Goal: Task Accomplishment & Management: Manage account settings

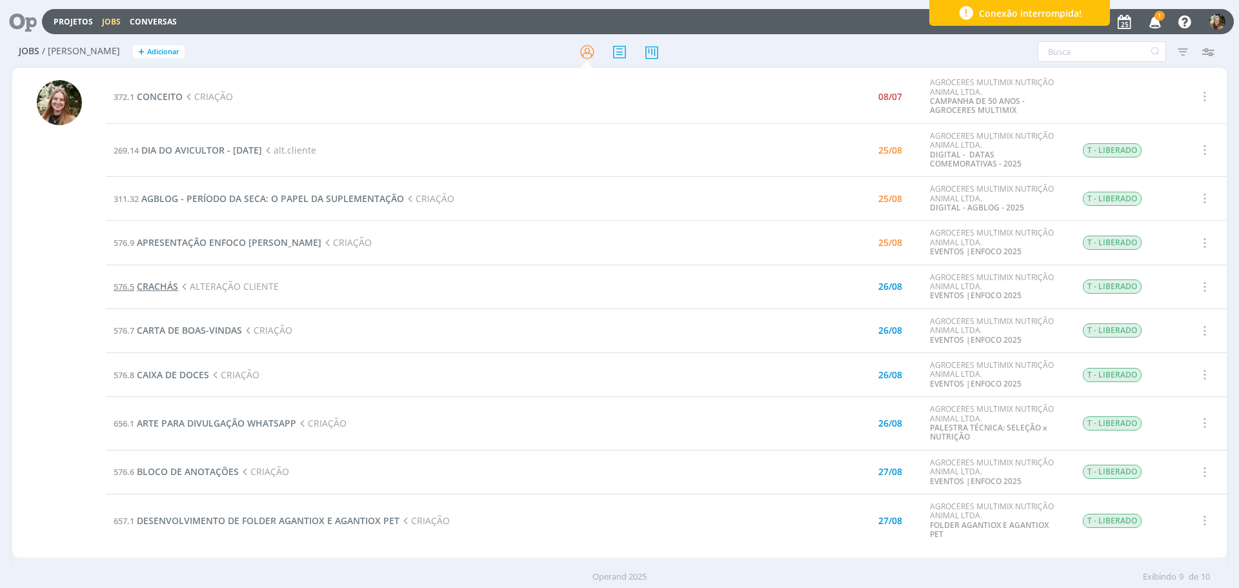
click at [147, 287] on span "CRACHÁS" at bounding box center [157, 286] width 41 height 12
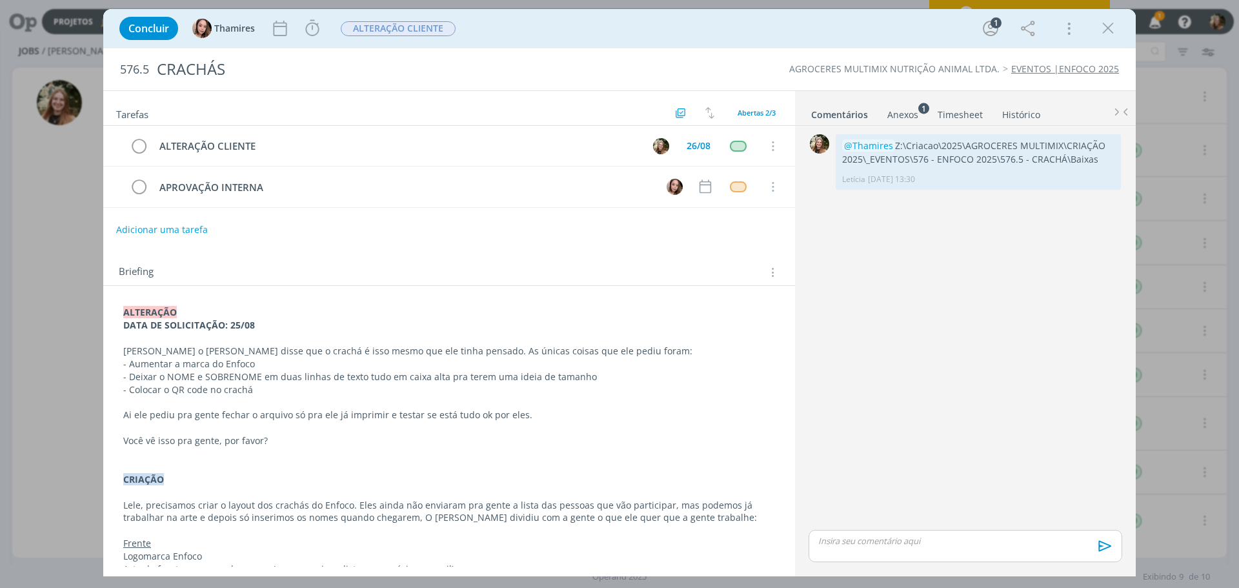
click at [898, 106] on link "Anexos 1" at bounding box center [903, 112] width 32 height 19
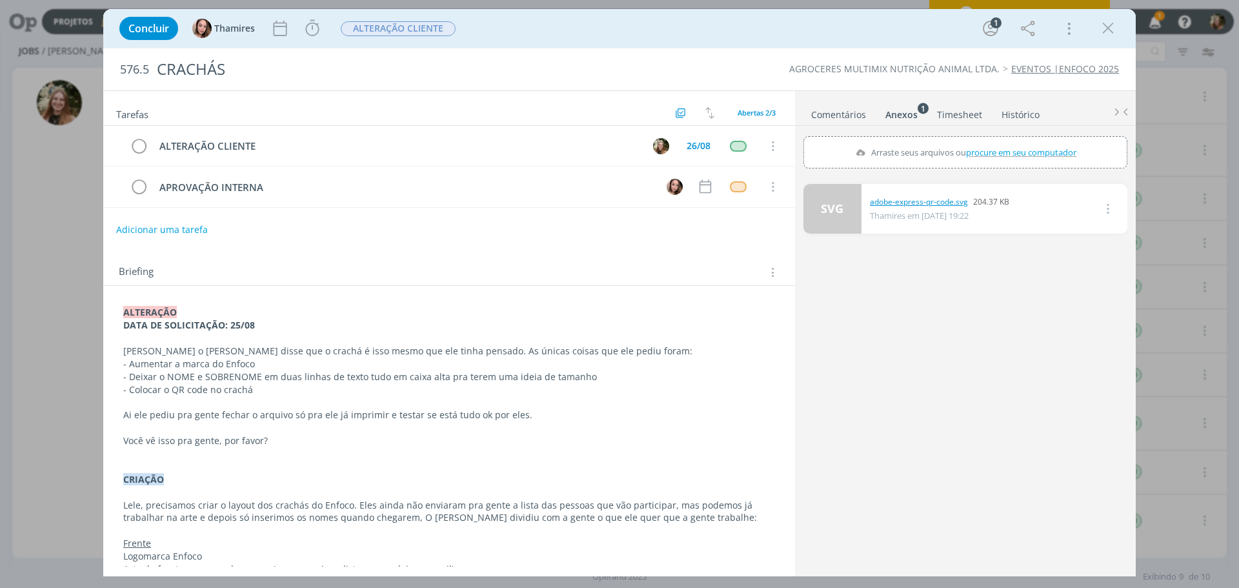
click at [887, 201] on link "adobe-express-qr-code.svg" at bounding box center [919, 202] width 98 height 12
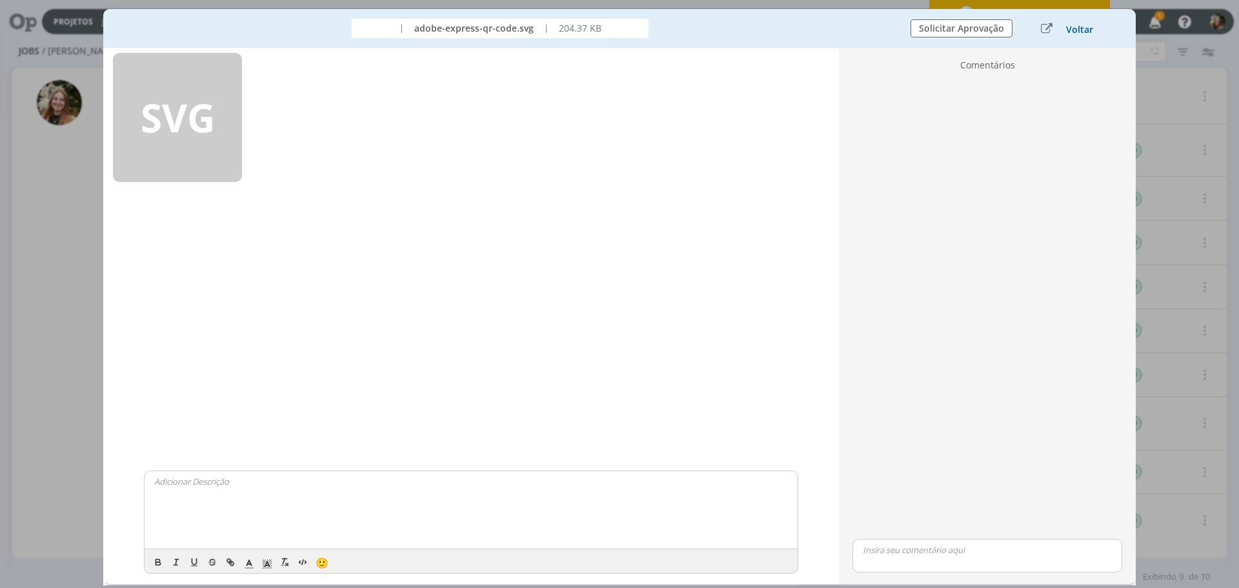
drag, startPoint x: 1086, startPoint y: 29, endPoint x: 583, endPoint y: 336, distance: 588.3
click at [1083, 30] on button "Voltar" at bounding box center [1080, 30] width 28 height 10
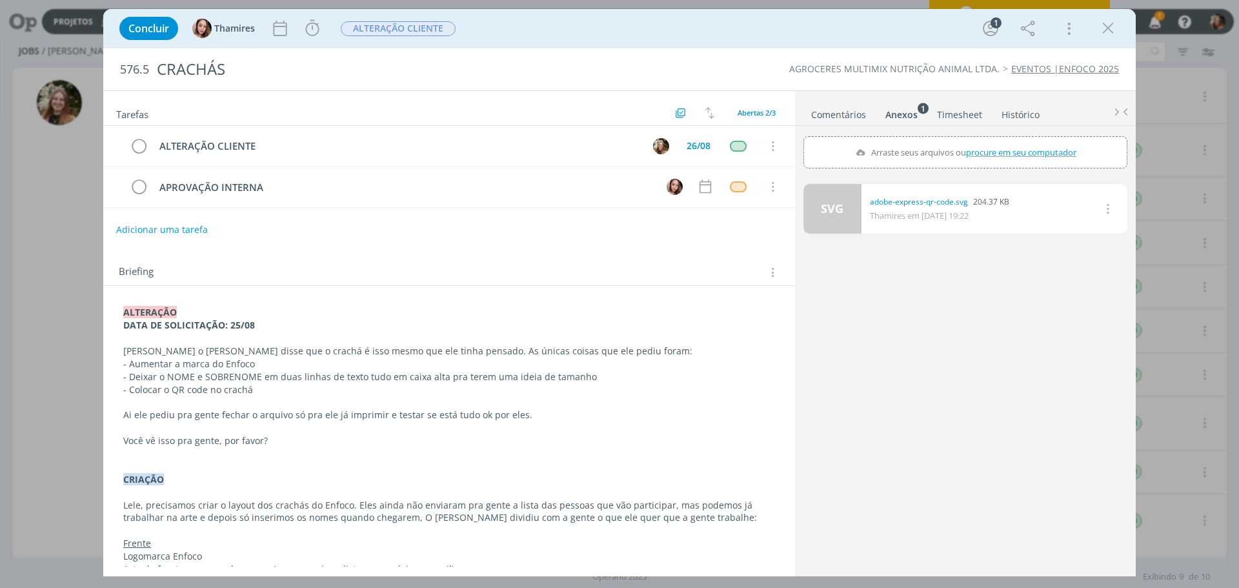
drag, startPoint x: 924, startPoint y: 209, endPoint x: 917, endPoint y: 225, distance: 17.9
click at [924, 210] on span "Thamires em [DATE] 19:22" at bounding box center [919, 216] width 99 height 12
click at [928, 201] on link "adobe-express-qr-code.svg" at bounding box center [919, 202] width 98 height 12
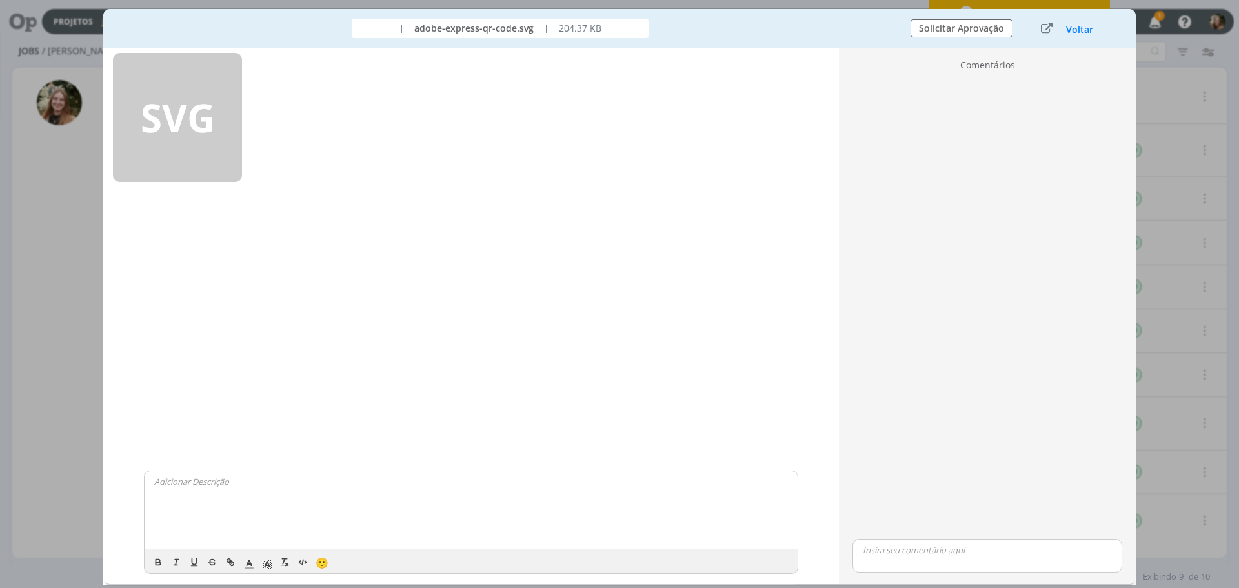
click at [1081, 28] on button "Voltar" at bounding box center [1080, 30] width 28 height 10
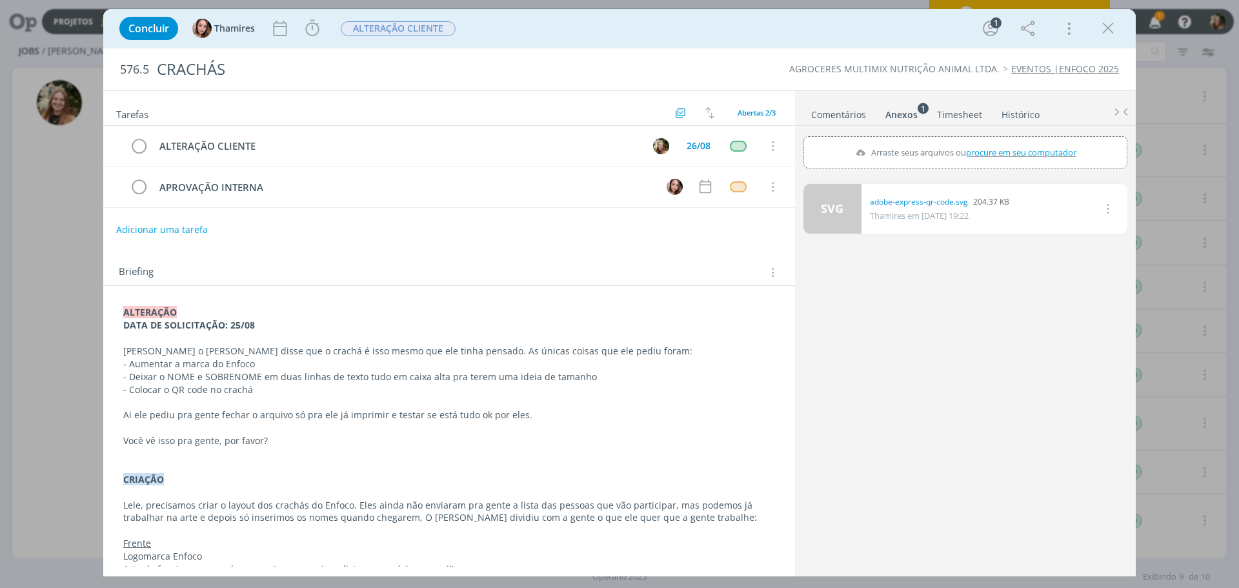
drag, startPoint x: 1115, startPoint y: 30, endPoint x: 512, endPoint y: 241, distance: 638.9
click at [1115, 29] on icon "dialog" at bounding box center [1108, 28] width 19 height 19
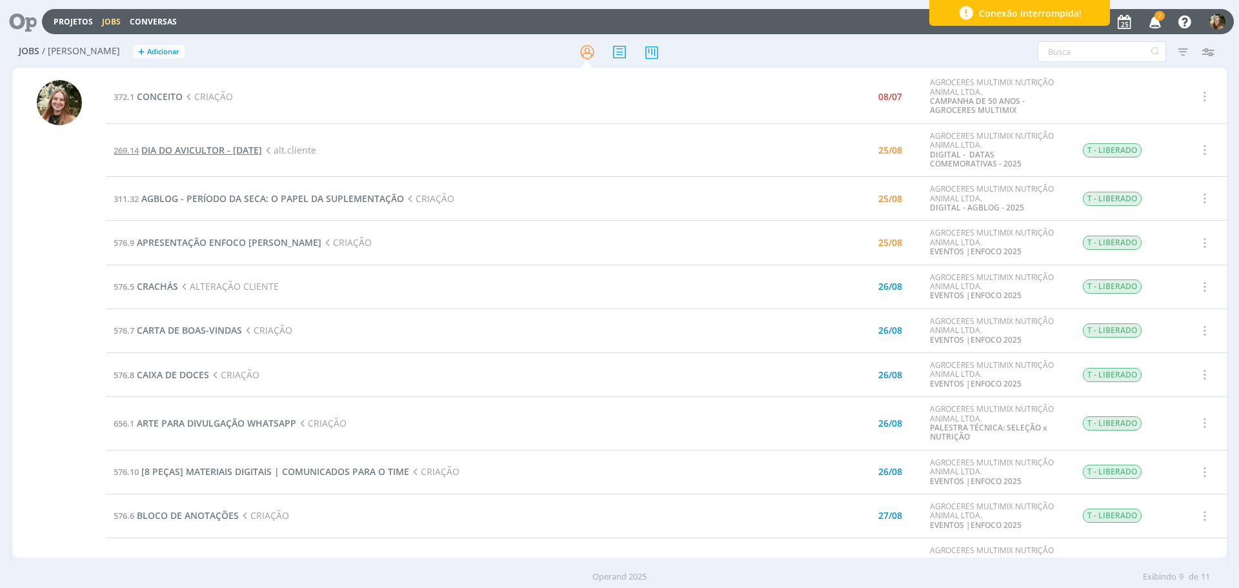
click at [206, 150] on span "DIA DO AVICULTOR - [DATE]" at bounding box center [201, 150] width 121 height 12
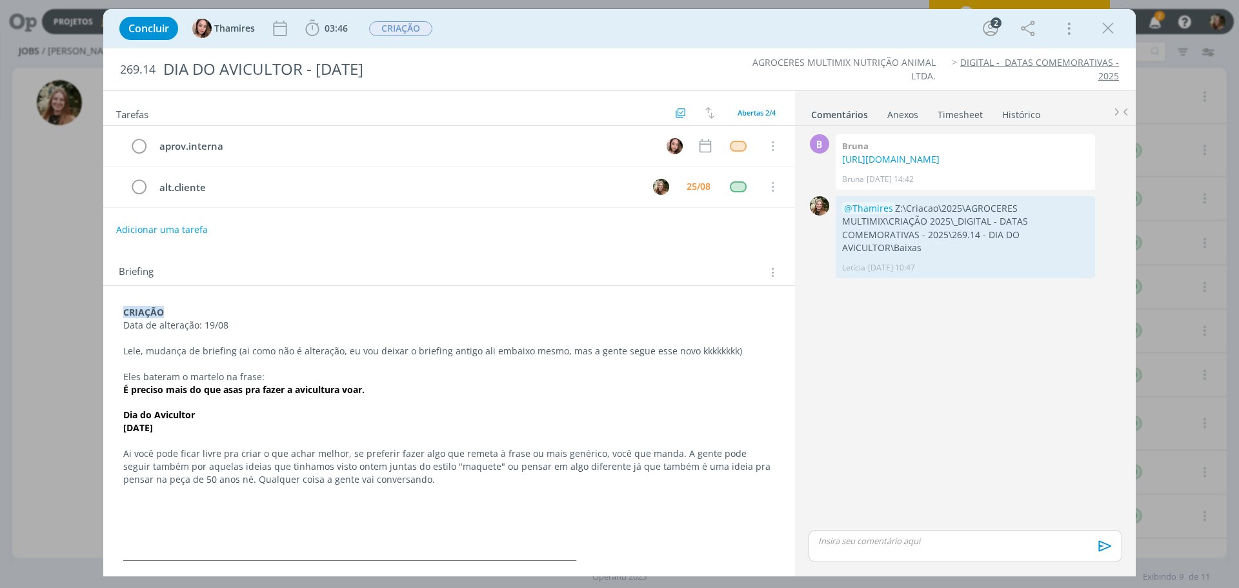
click at [906, 547] on div "dialog" at bounding box center [966, 546] width 314 height 32
click at [876, 489] on span "Thamires" at bounding box center [872, 496] width 46 height 14
drag, startPoint x: 1109, startPoint y: 553, endPoint x: 1077, endPoint y: 534, distance: 37.3
click at [1108, 552] on icon "dialog" at bounding box center [1103, 550] width 19 height 19
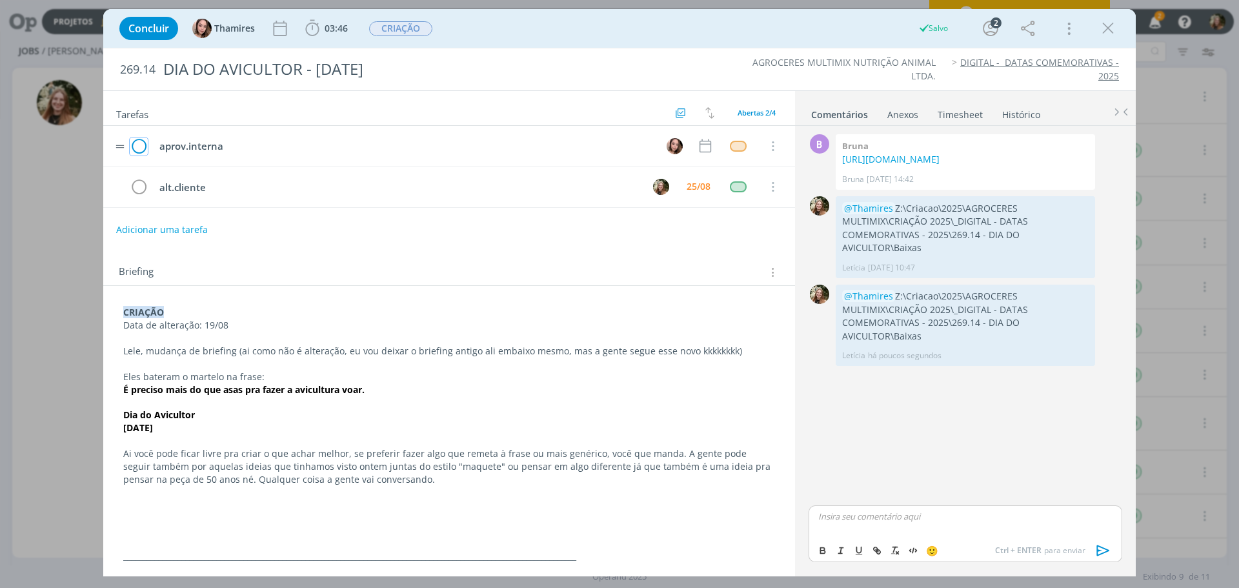
click at [139, 145] on icon "dialog" at bounding box center [139, 146] width 18 height 19
drag, startPoint x: 427, startPoint y: 25, endPoint x: 421, endPoint y: 34, distance: 11.6
click at [427, 24] on span "CRIAÇÃO" at bounding box center [400, 28] width 63 height 15
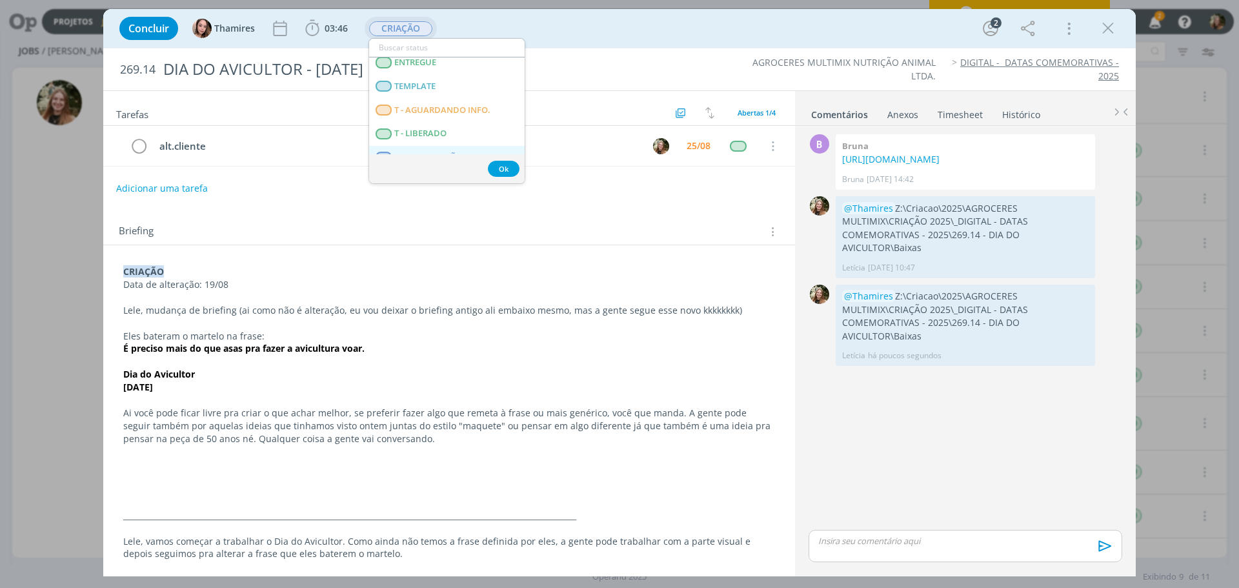
scroll to position [176, 0]
click at [448, 81] on span "APROVAÇÃO INTERNA" at bounding box center [438, 82] width 88 height 10
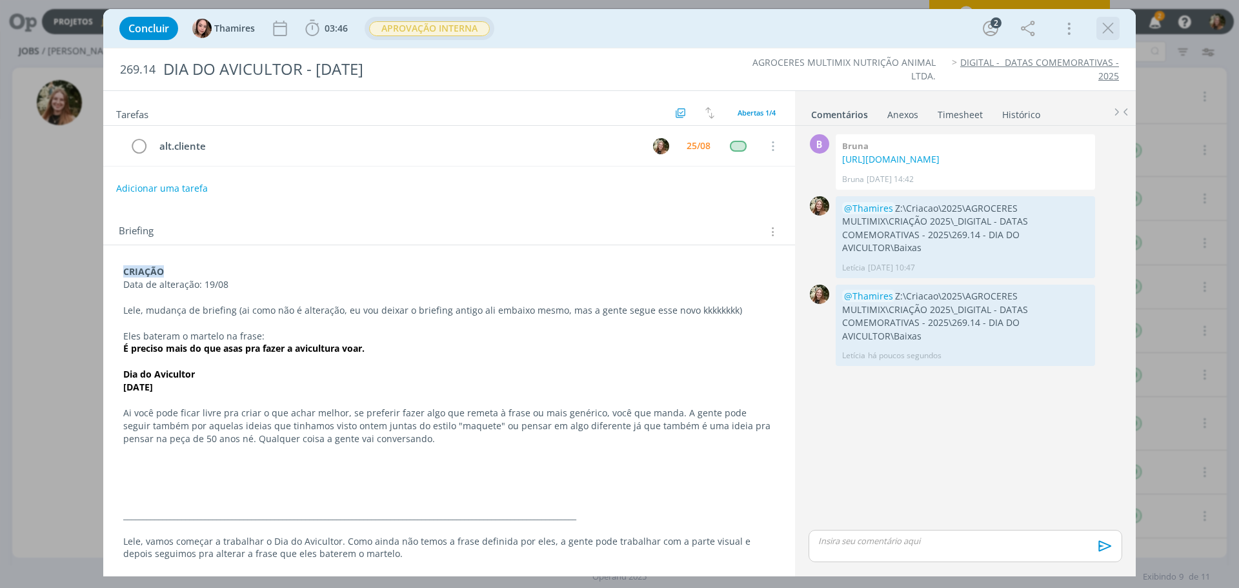
drag, startPoint x: 1108, startPoint y: 27, endPoint x: 254, endPoint y: 359, distance: 916.1
click at [1102, 30] on icon "dialog" at bounding box center [1108, 28] width 19 height 19
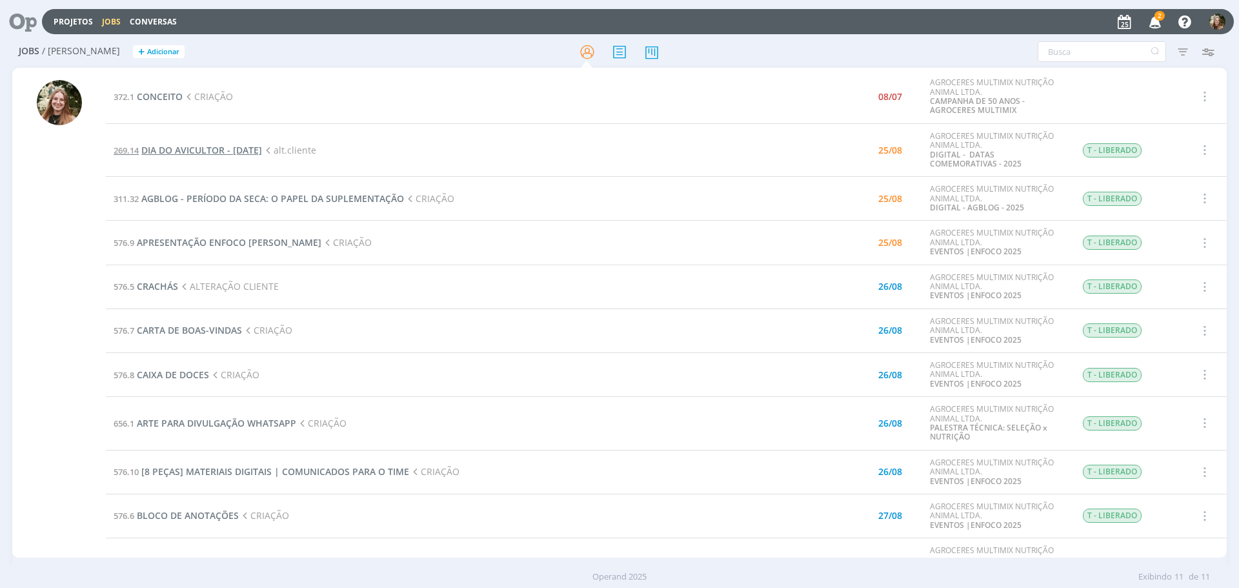
click at [207, 145] on span "DIA DO AVICULTOR - [DATE]" at bounding box center [201, 150] width 121 height 12
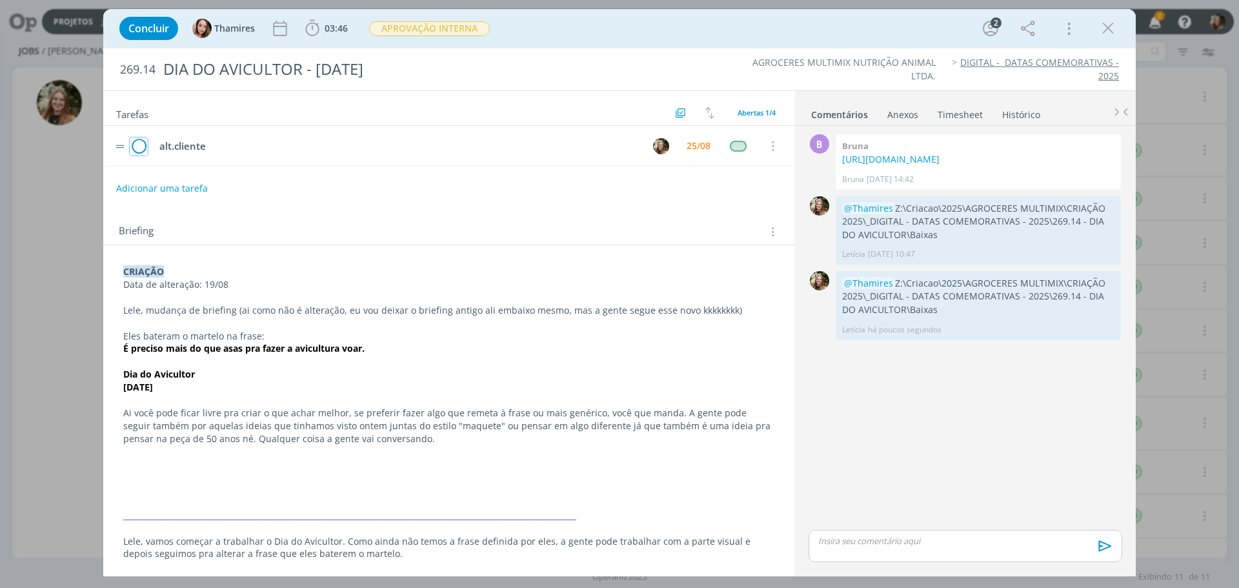
click at [141, 155] on icon "dialog" at bounding box center [139, 146] width 18 height 19
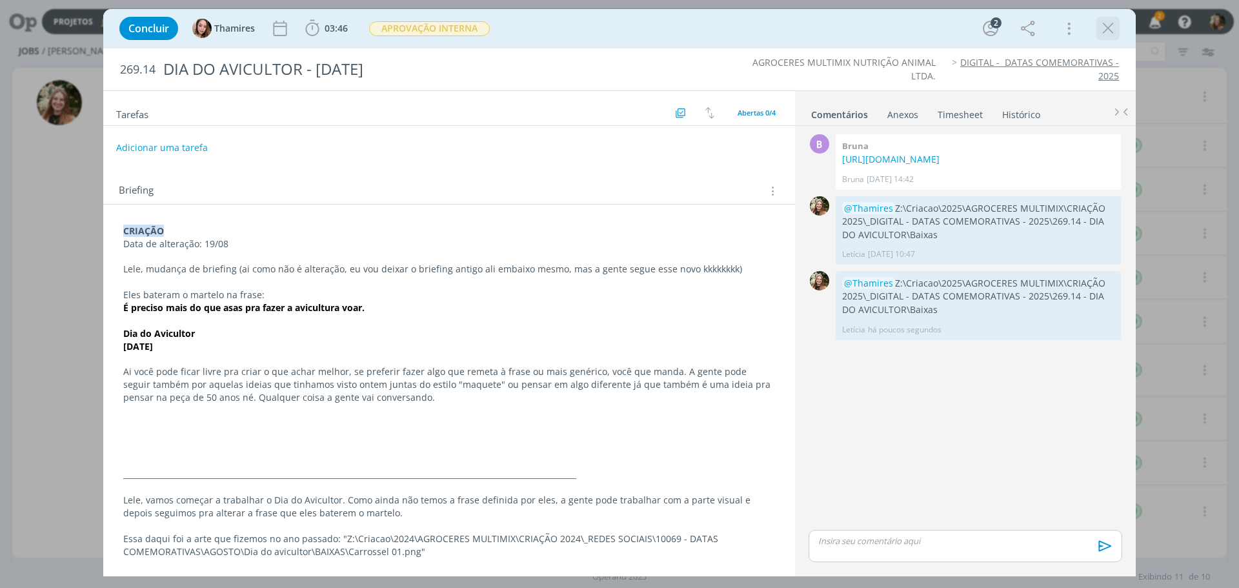
click at [1107, 23] on icon "dialog" at bounding box center [1108, 28] width 19 height 19
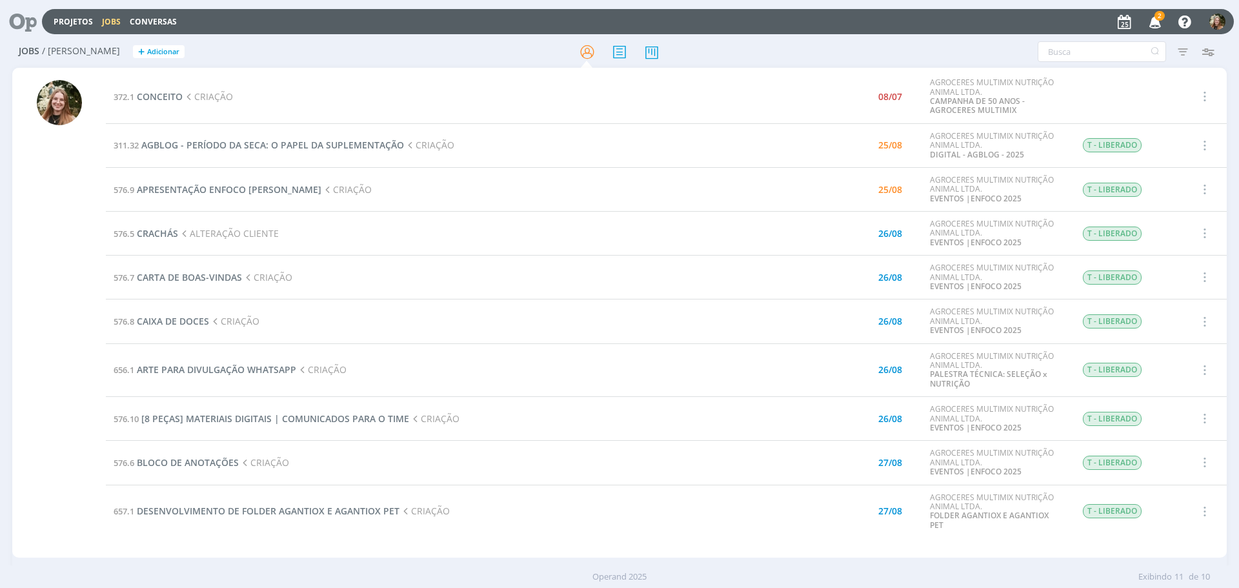
click at [314, 525] on td "657.1 DESENVOLVIMENTO DE FOLDER AGANTIOX E AGANTIOX PET CRIAÇÃO" at bounding box center [443, 512] width 674 height 54
